Goal: Navigation & Orientation: Understand site structure

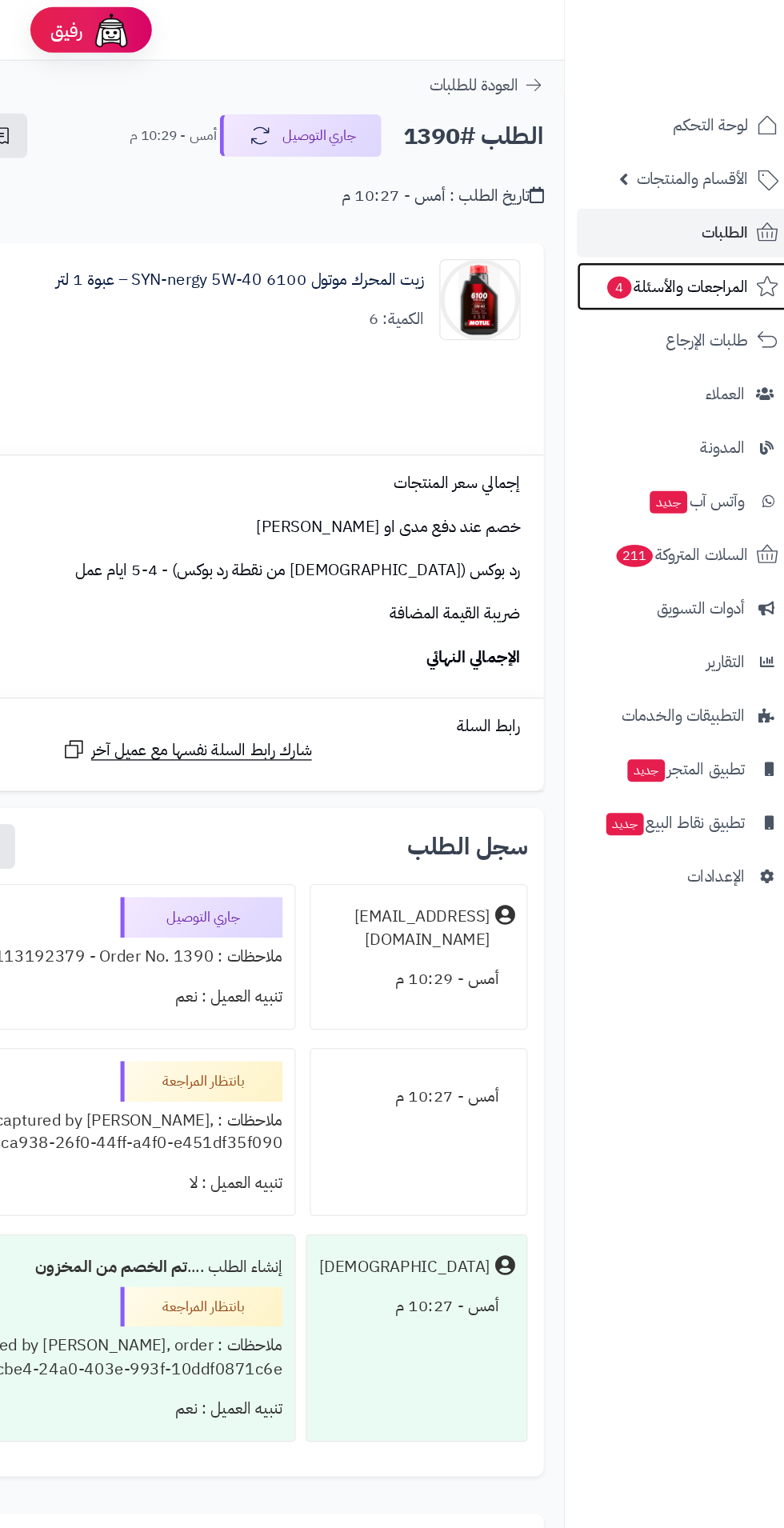
click at [689, 222] on span "المراجعات والأسئلة 4" at bounding box center [684, 226] width 113 height 23
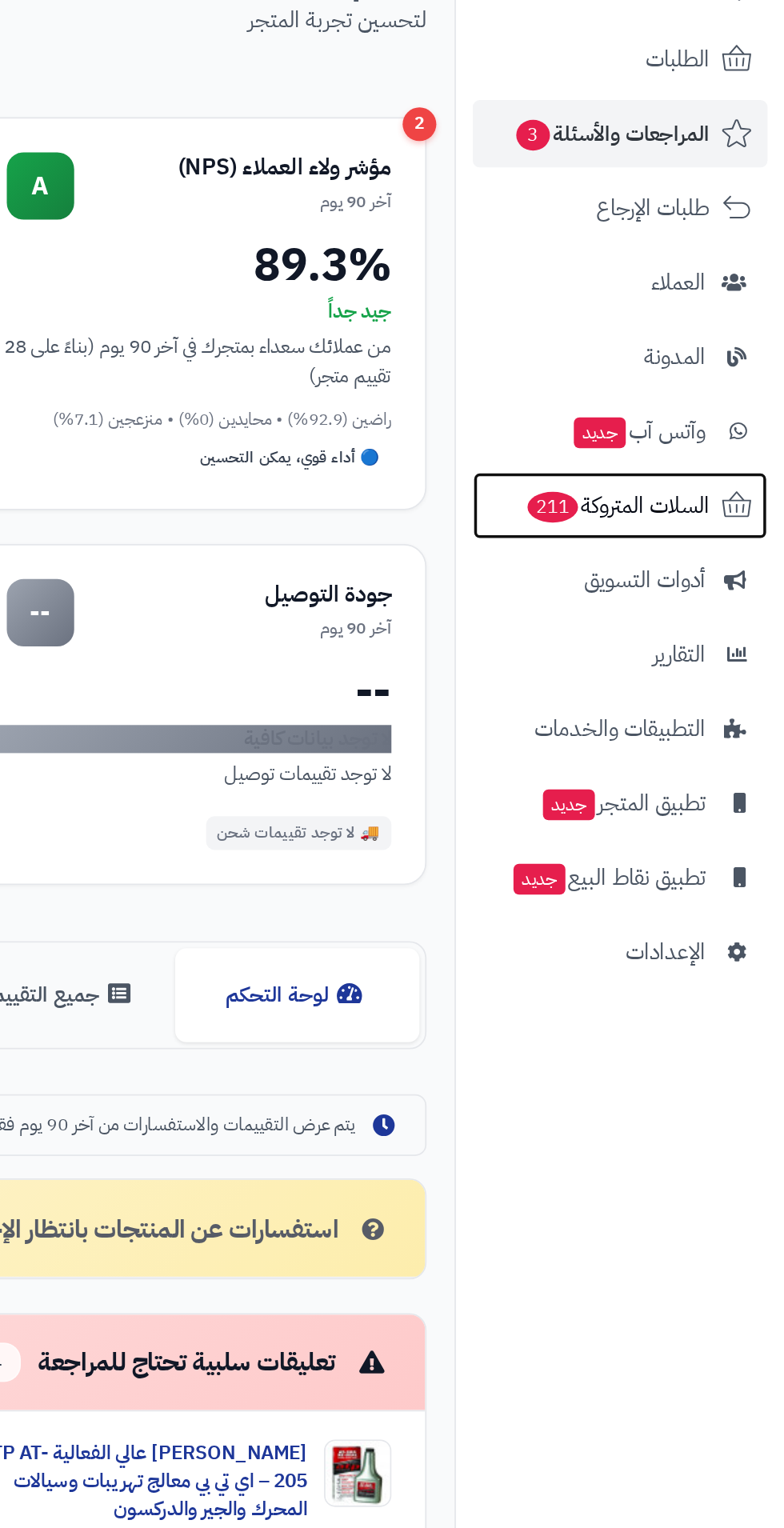
click at [688, 436] on span "السلات المتروكة 211" at bounding box center [688, 439] width 105 height 23
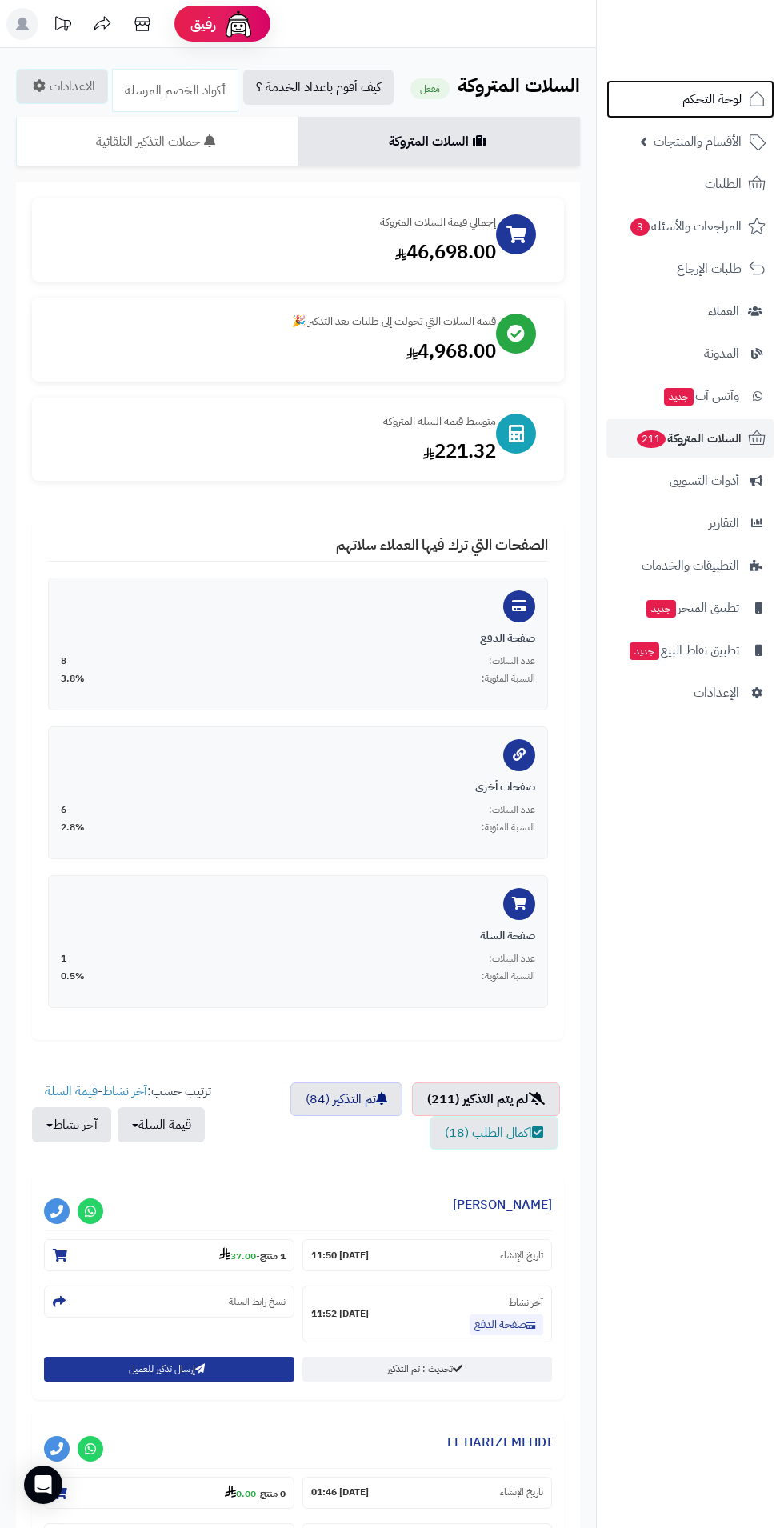
click at [708, 105] on span "لوحة التحكم" at bounding box center [711, 100] width 59 height 23
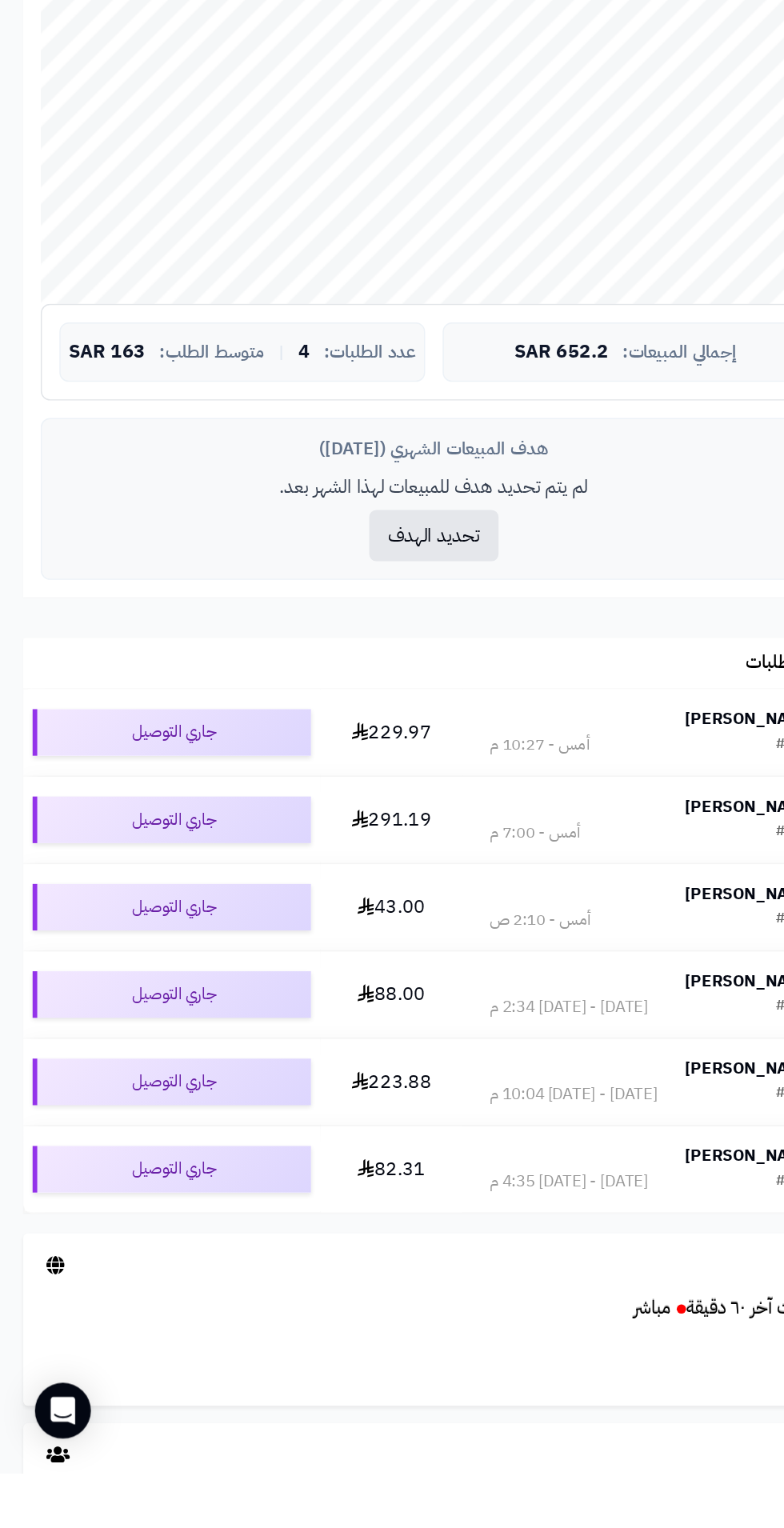
scroll to position [45, 0]
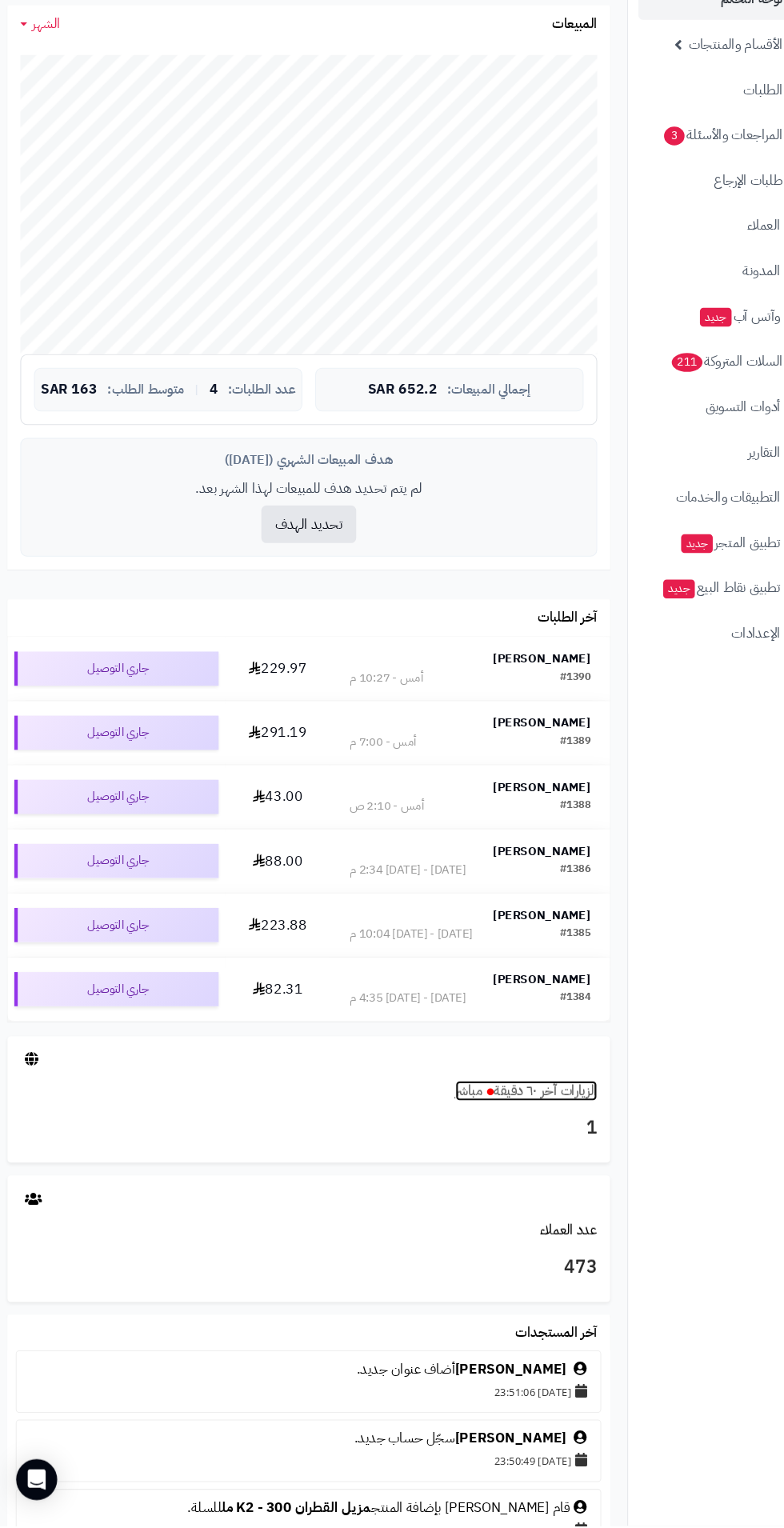
click at [559, 1123] on link "الزيارات آخر ٦٠ دقيقة مباشر" at bounding box center [502, 1121] width 133 height 19
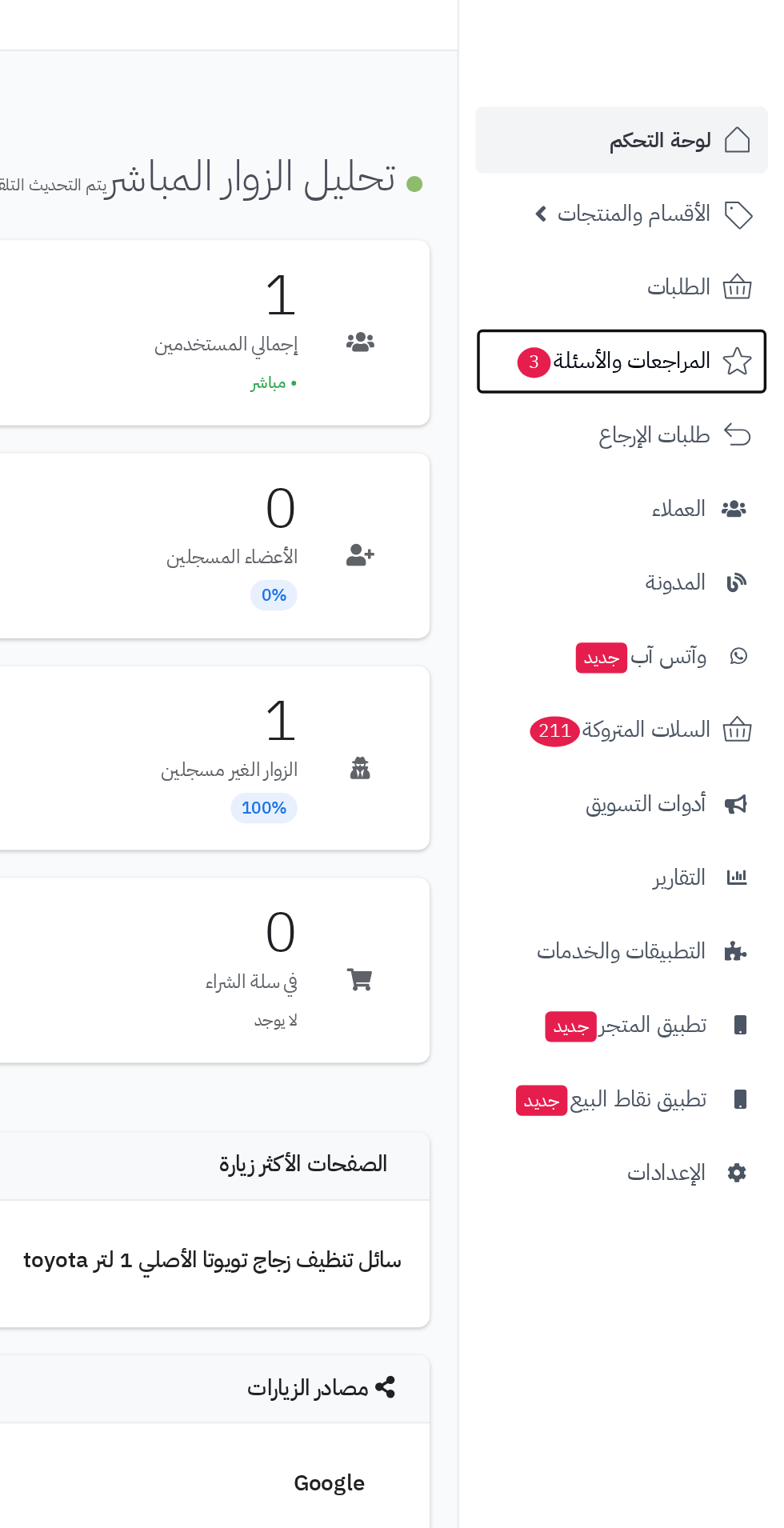
click at [677, 227] on span "المراجعات والأسئلة 3" at bounding box center [684, 226] width 113 height 23
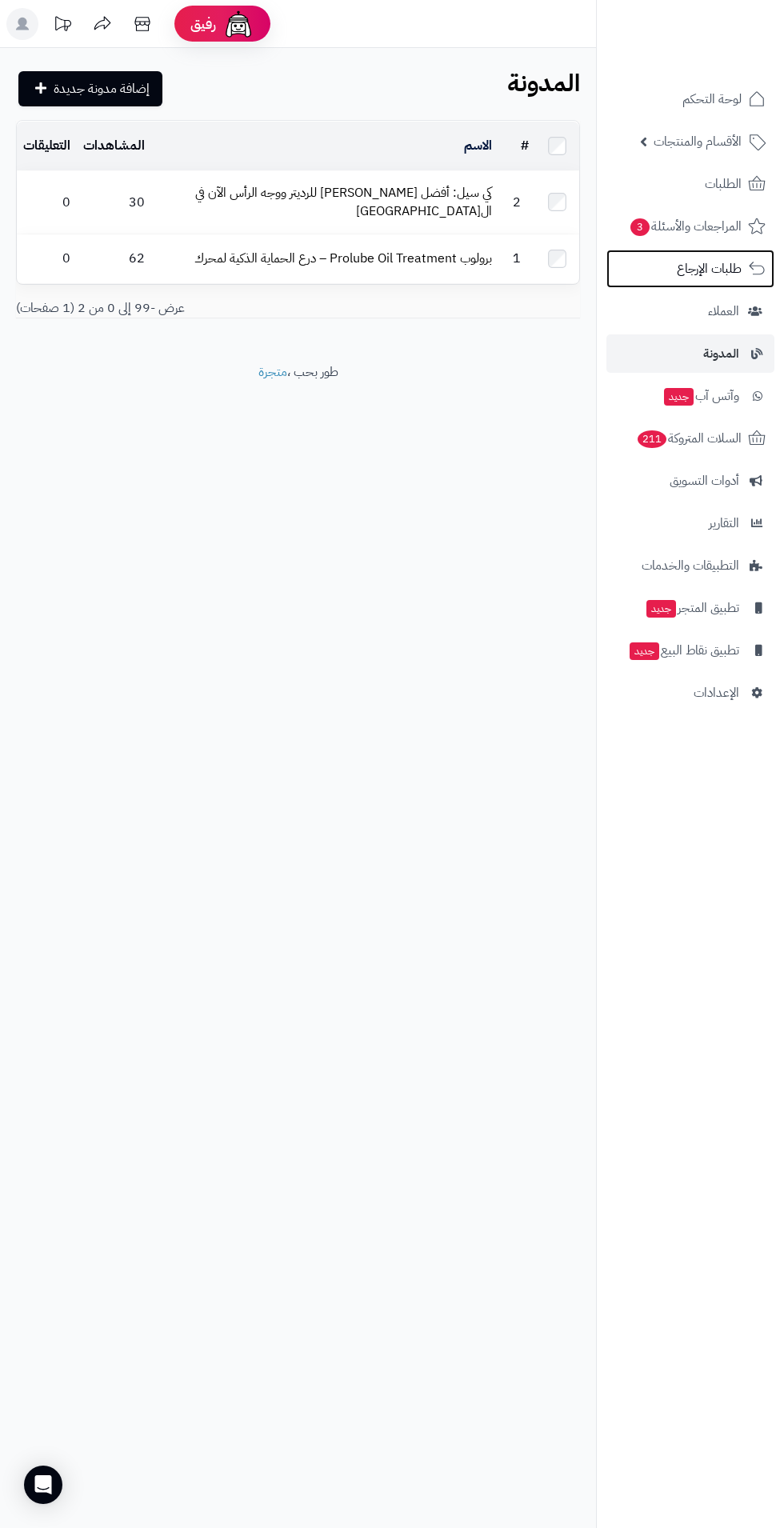
click at [684, 266] on span "طلبات الإرجاع" at bounding box center [709, 269] width 65 height 23
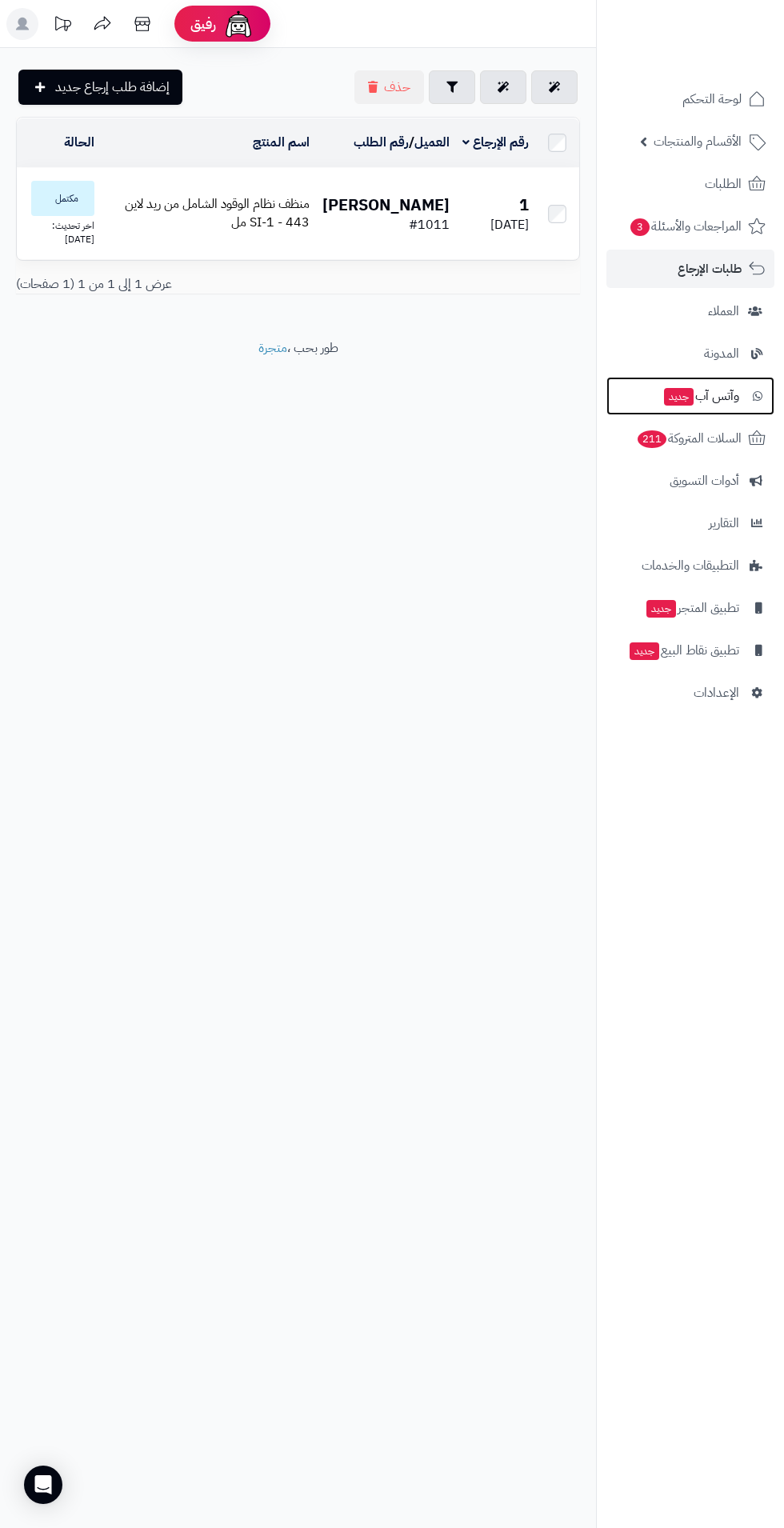
click at [679, 411] on link "وآتس آب جديد" at bounding box center [690, 396] width 168 height 38
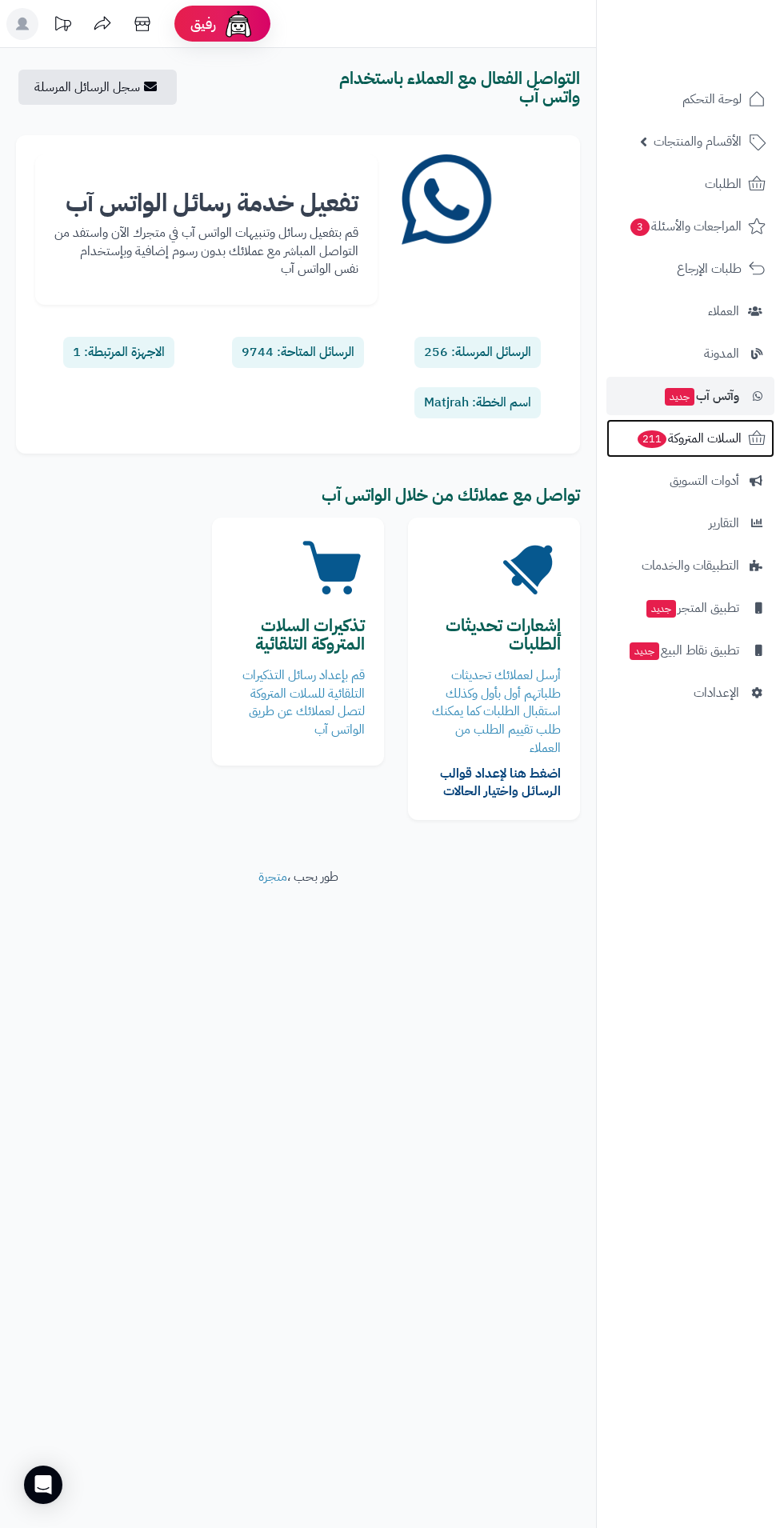
click at [697, 438] on span "السلات المتروكة 211" at bounding box center [688, 439] width 105 height 23
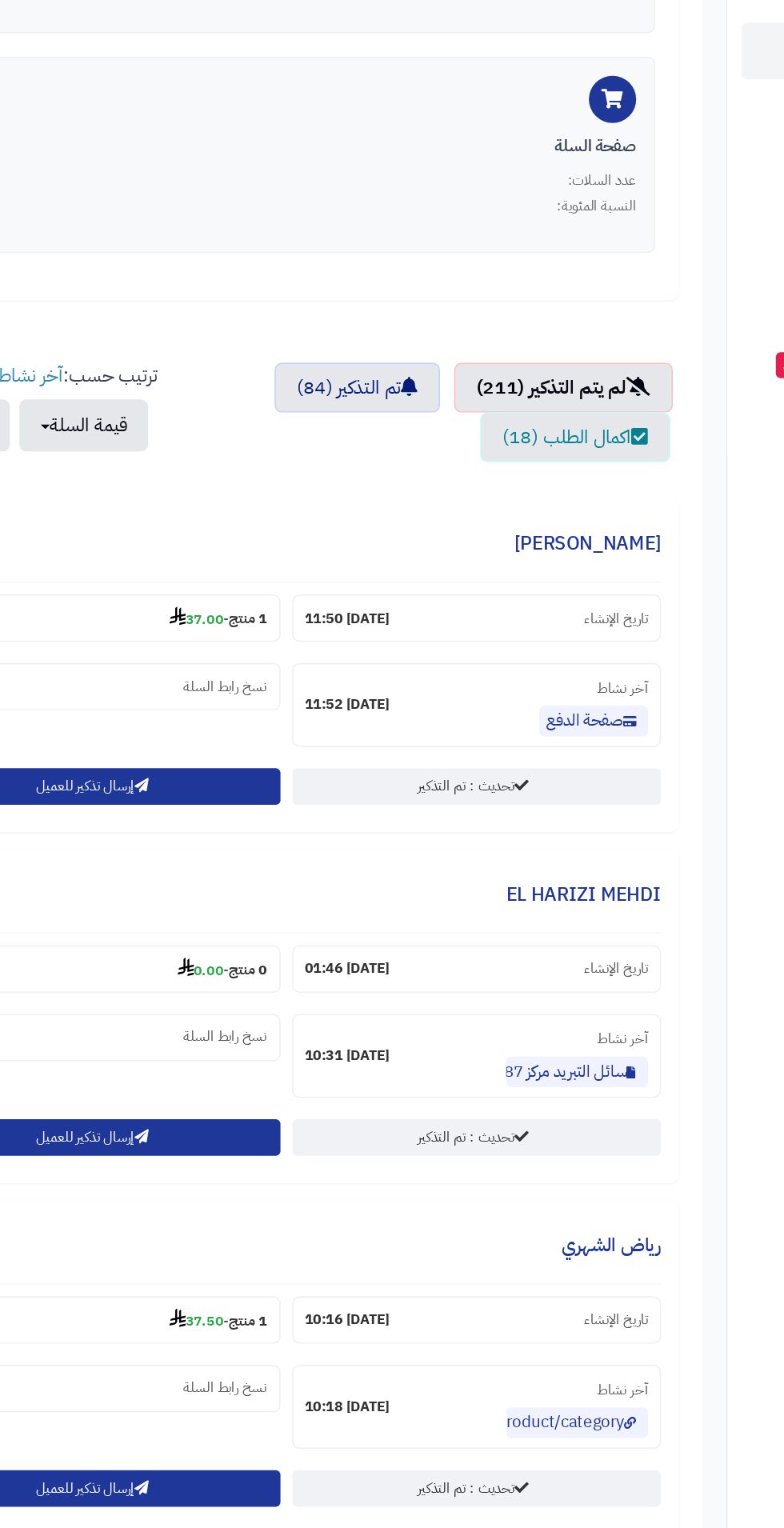
scroll to position [433, 0]
